Goal: Task Accomplishment & Management: Manage account settings

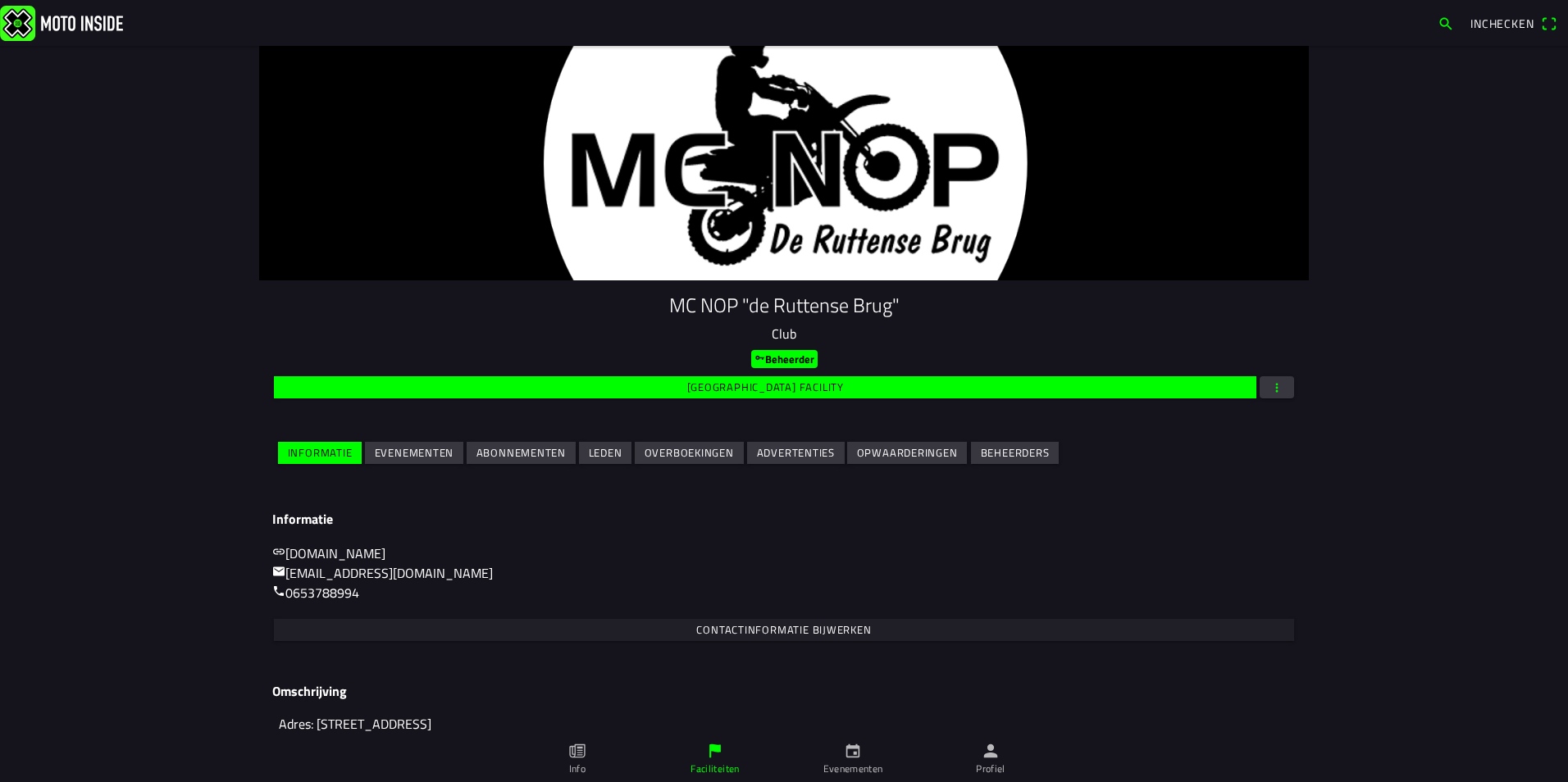
click at [0, 0] on slot "Leden" at bounding box center [0, 0] width 0 height 0
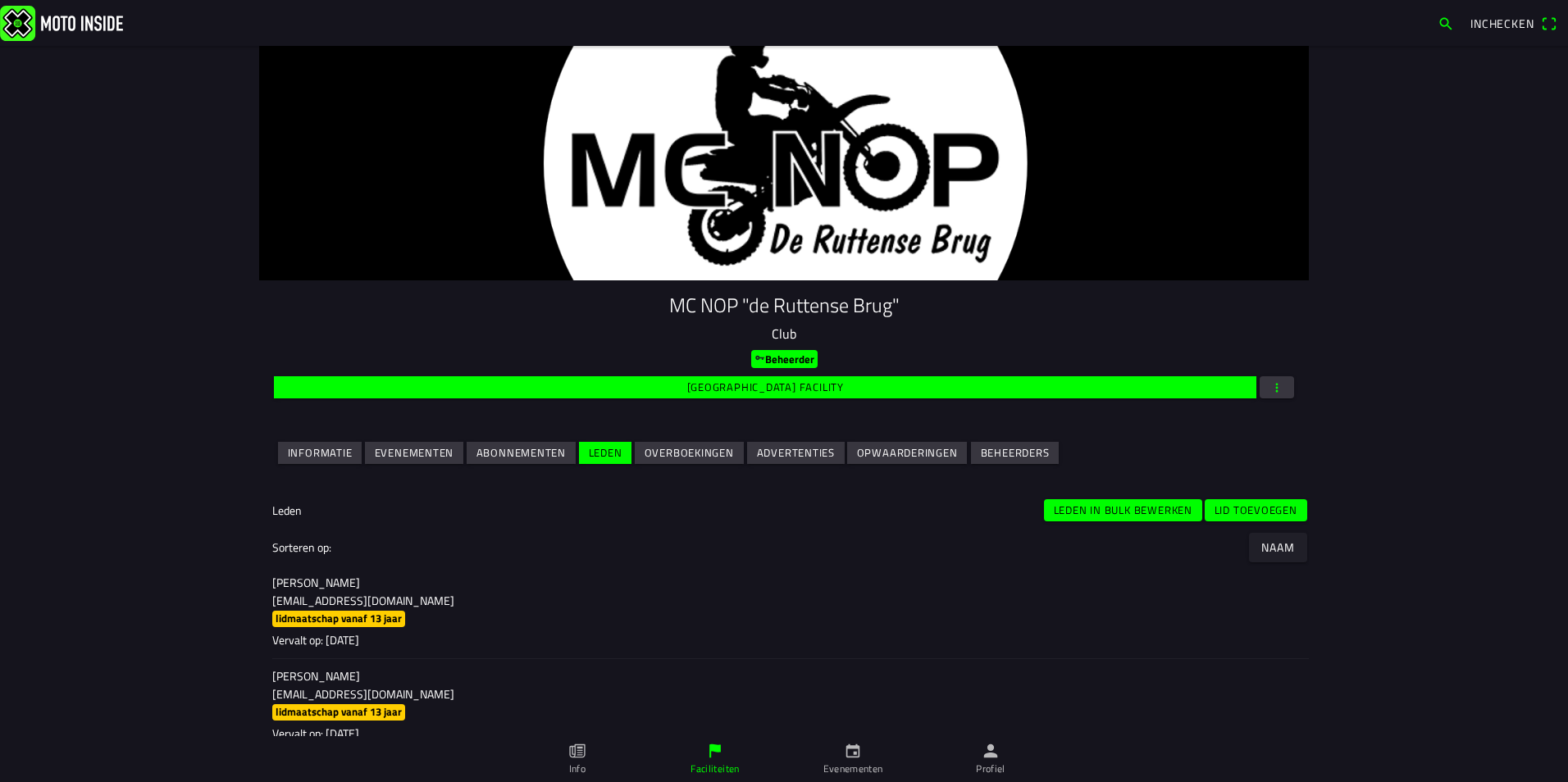
click at [0, 0] on slot "Lid toevoegen" at bounding box center [0, 0] width 0 height 0
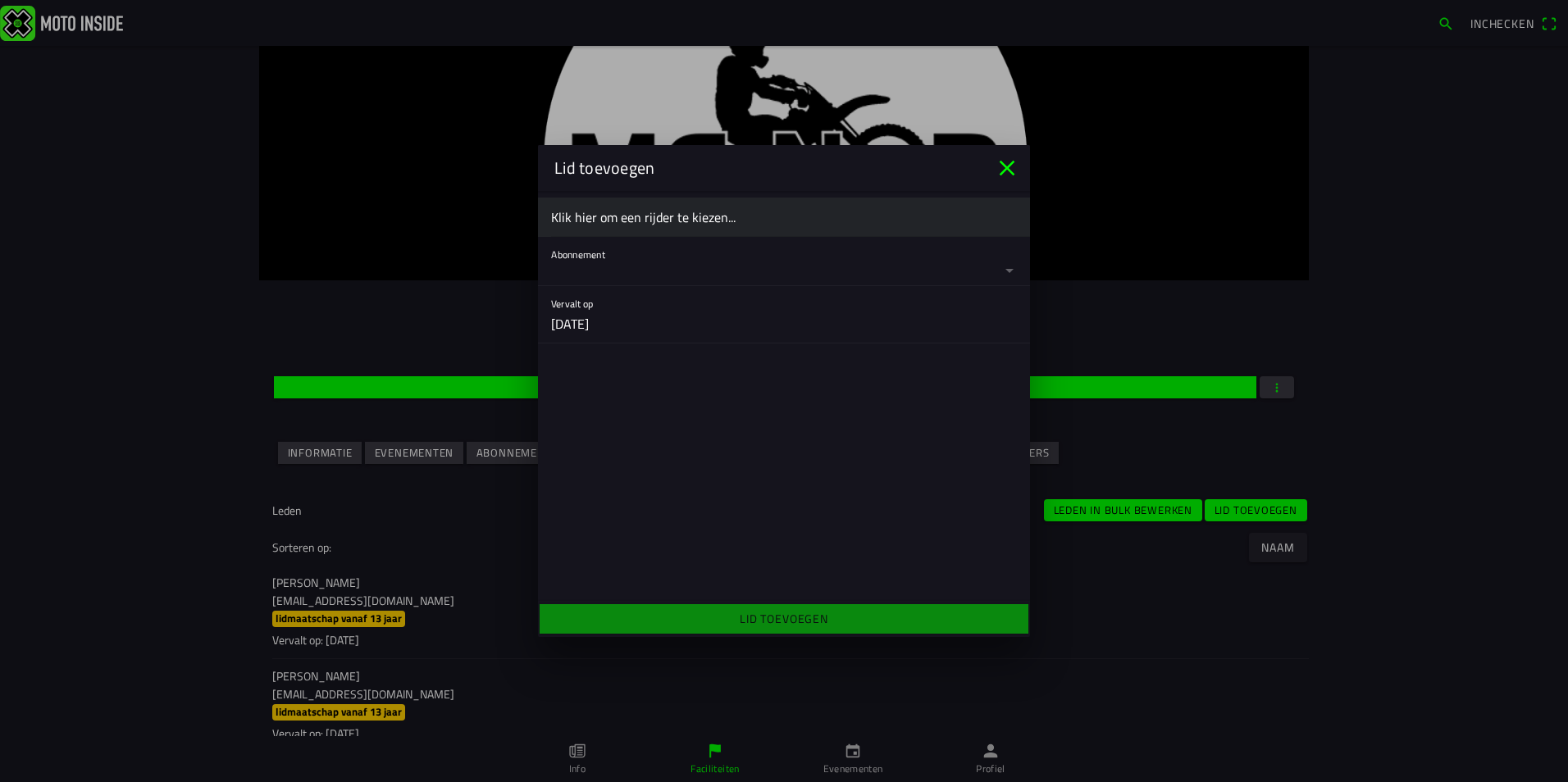
click at [726, 217] on ion-label "Klik hier om een rijder te kiezen..." at bounding box center [784, 217] width 465 height 20
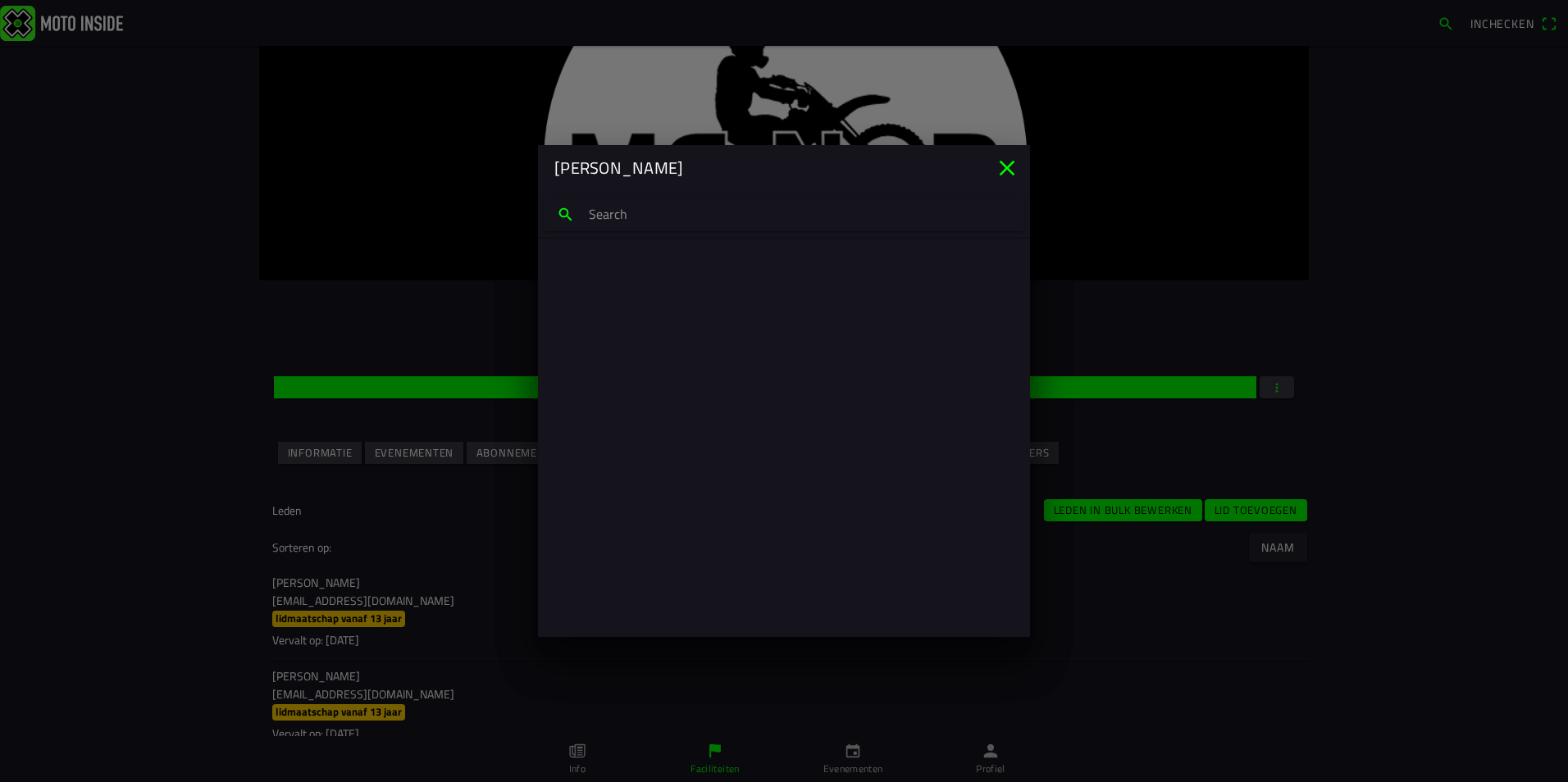
click at [726, 217] on input "search text" at bounding box center [784, 214] width 480 height 35
type input "[PERSON_NAME]"
click at [1010, 172] on icon "close" at bounding box center [1007, 168] width 16 height 16
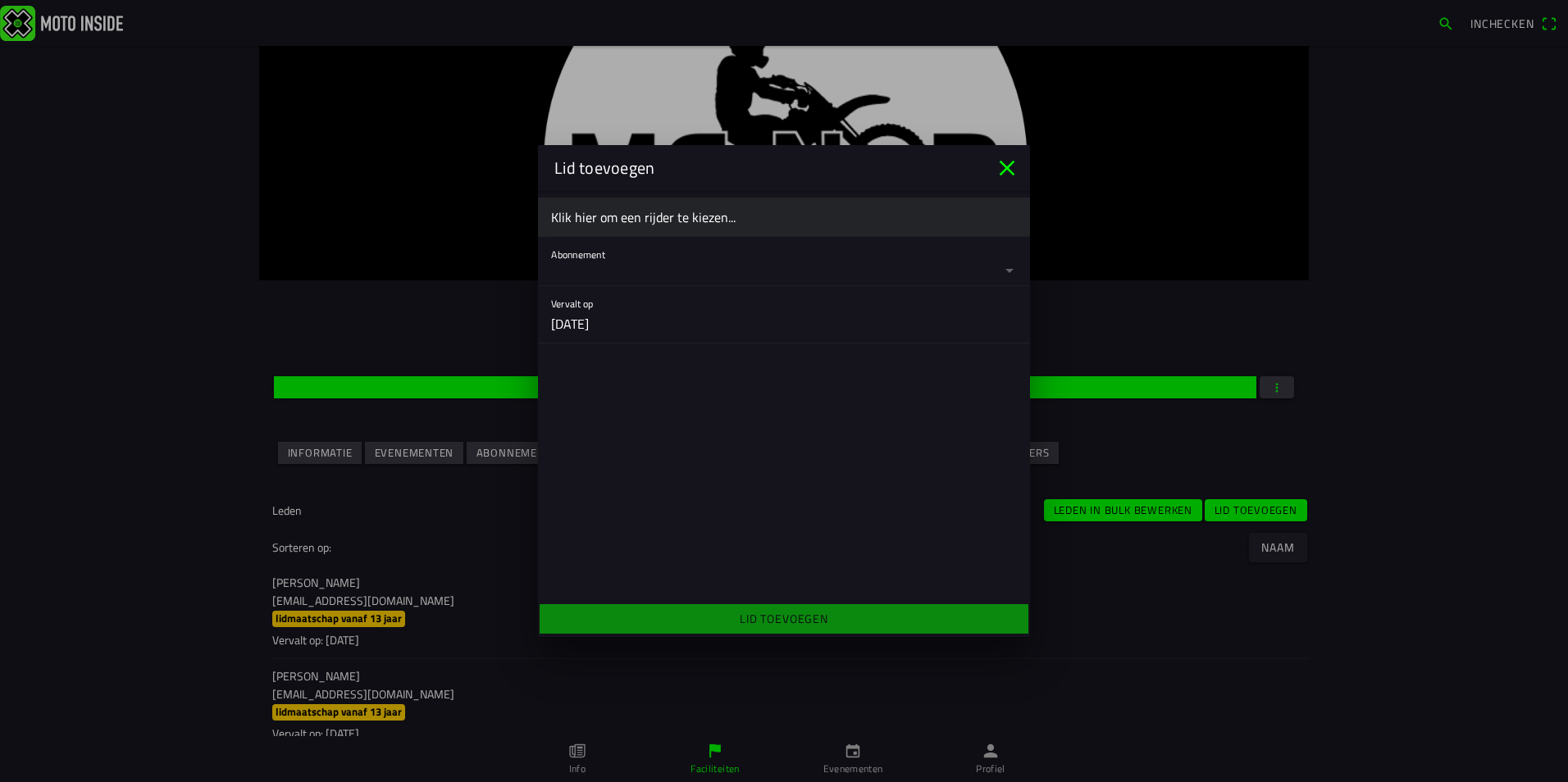
click at [1010, 168] on icon "close" at bounding box center [1007, 168] width 26 height 26
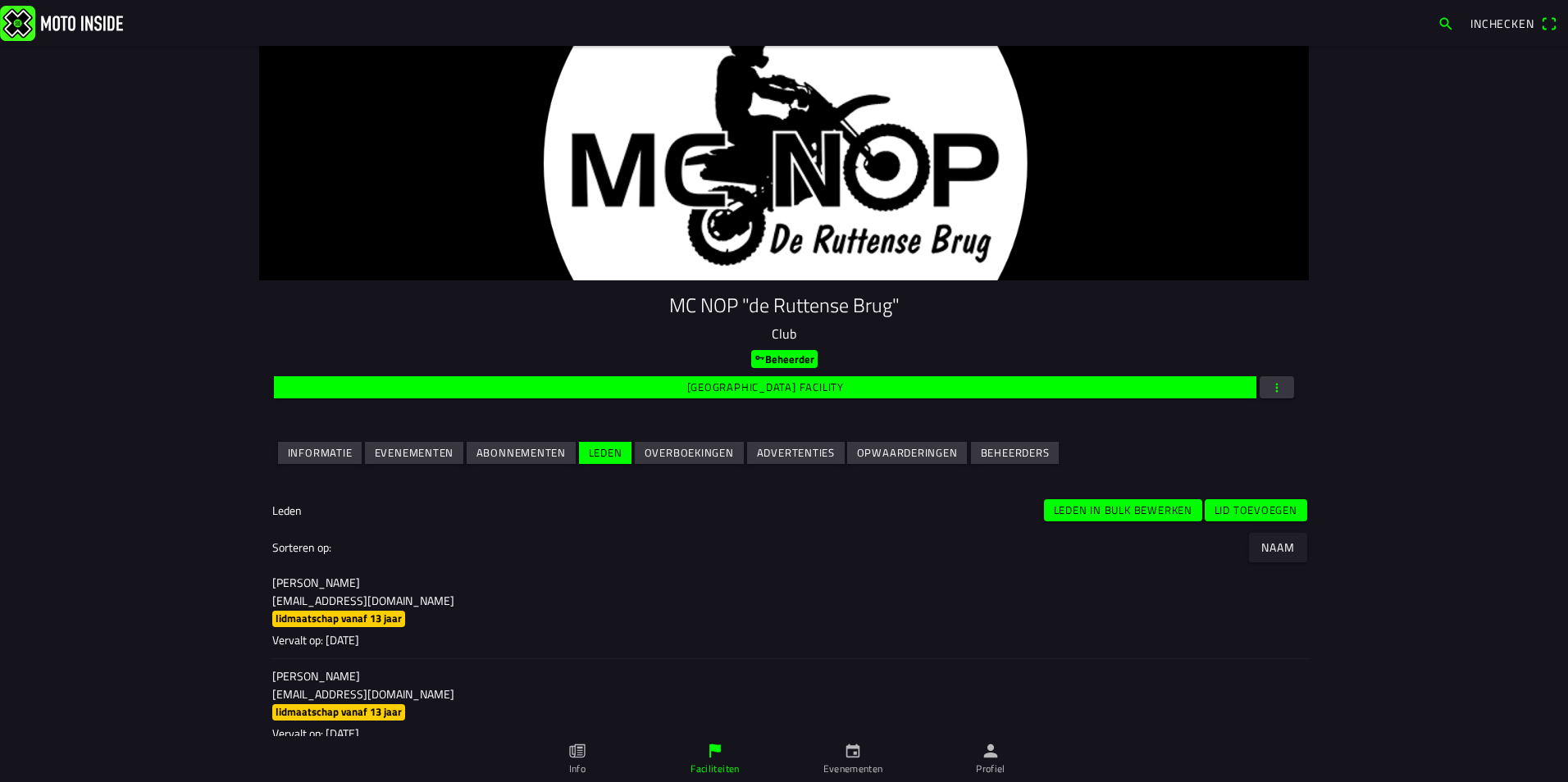
click at [967, 597] on p "[EMAIL_ADDRESS][DOMAIN_NAME]" at bounding box center [784, 601] width 1023 height 17
click at [1276, 383] on span "button" at bounding box center [1277, 387] width 15 height 22
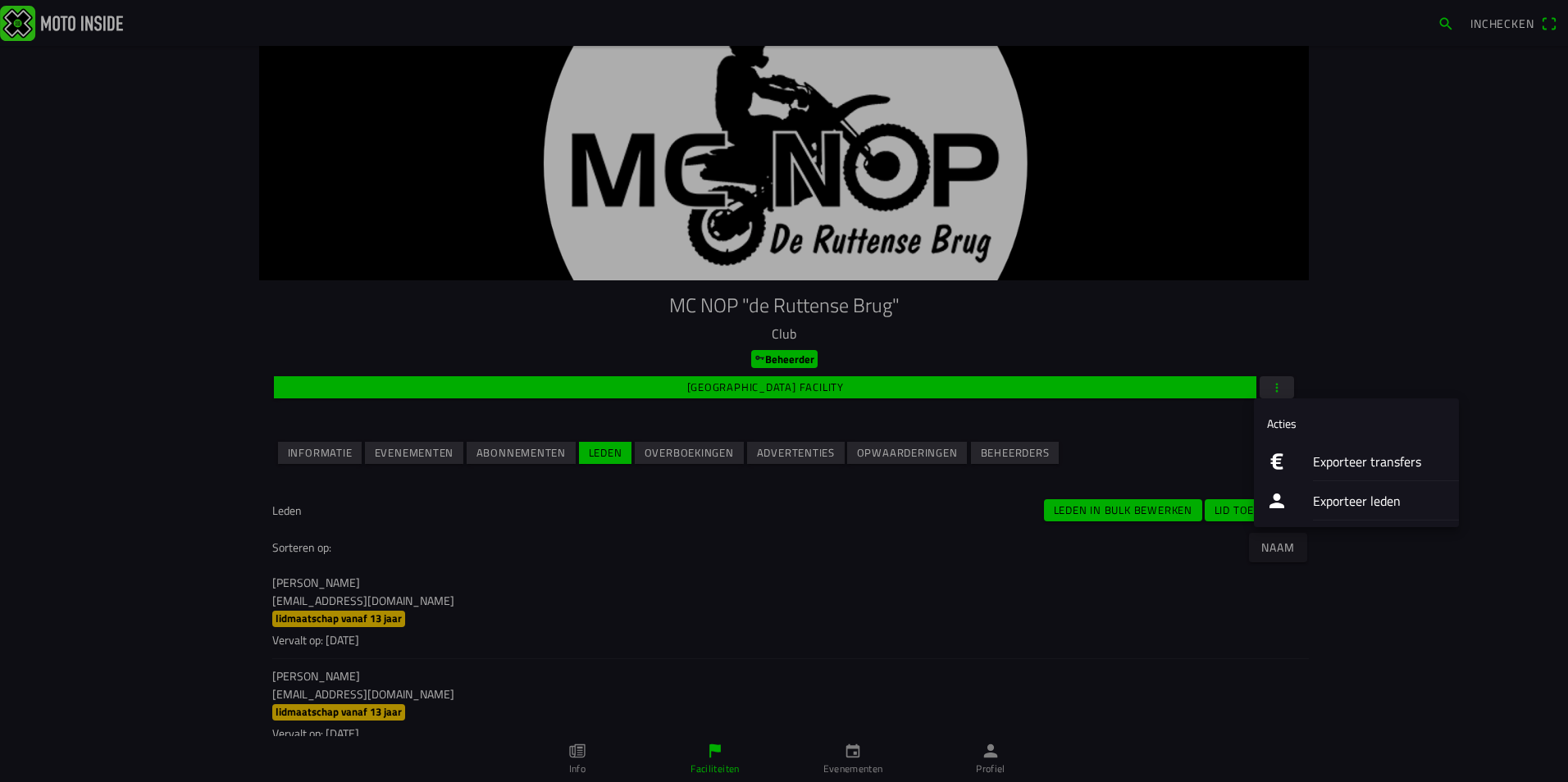
click at [1345, 499] on ion-label "Exporteer leden" at bounding box center [1379, 501] width 133 height 20
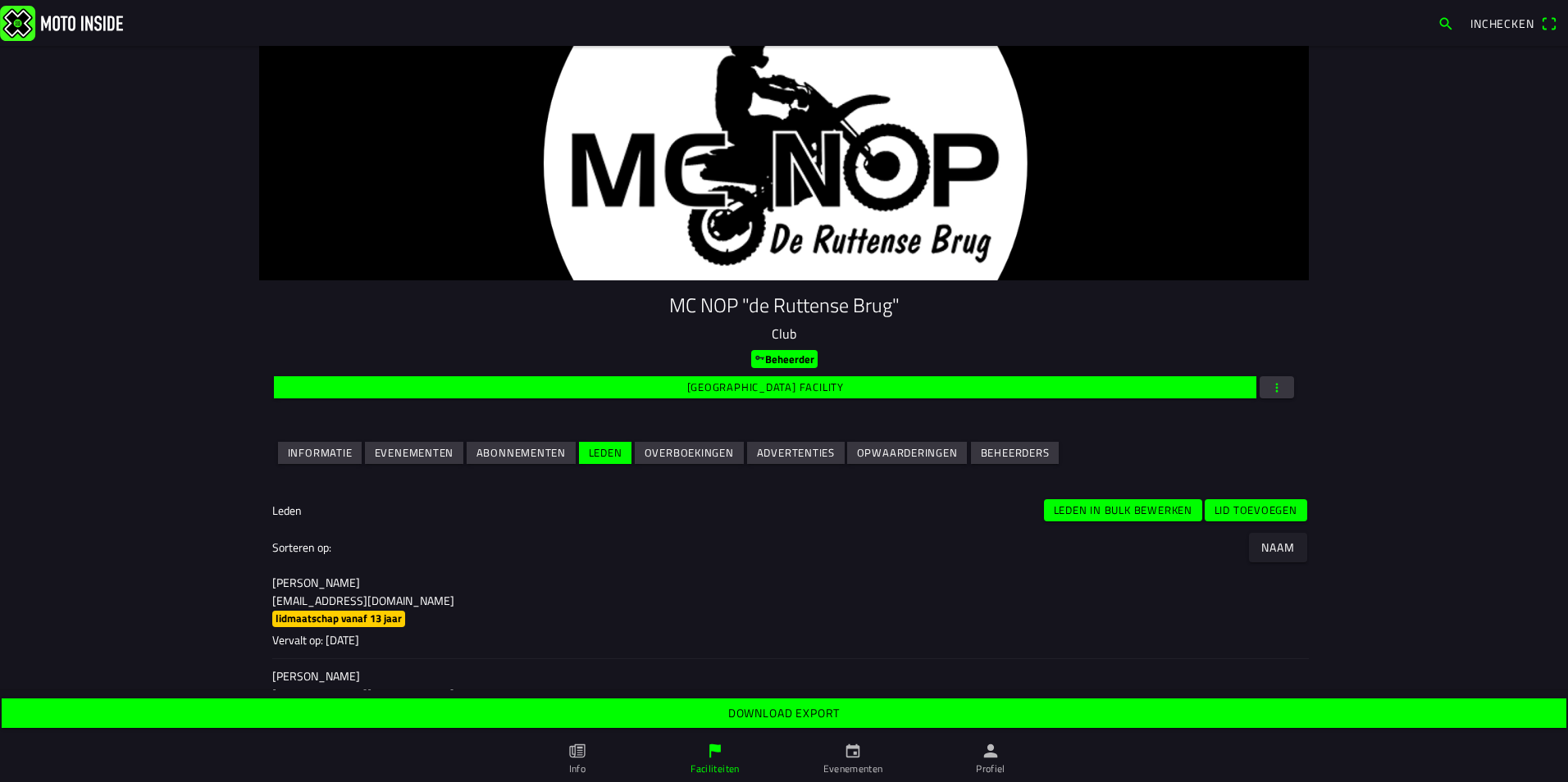
click at [0, 0] on slot "Download export" at bounding box center [0, 0] width 0 height 0
click at [0, 0] on slot "Lid toevoegen" at bounding box center [0, 0] width 0 height 0
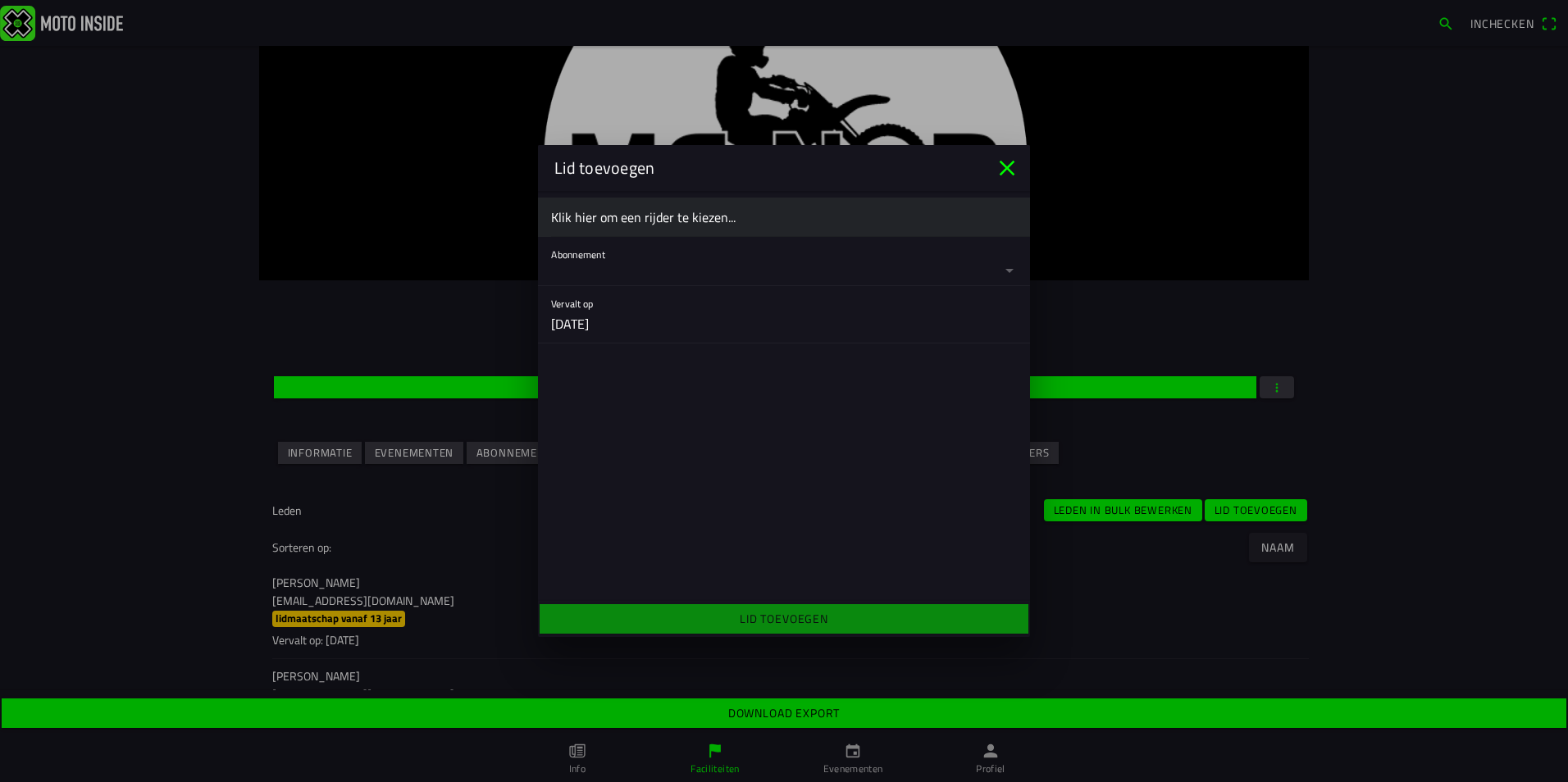
click at [997, 269] on button "button" at bounding box center [790, 261] width 479 height 49
